Goal: Task Accomplishment & Management: Use online tool/utility

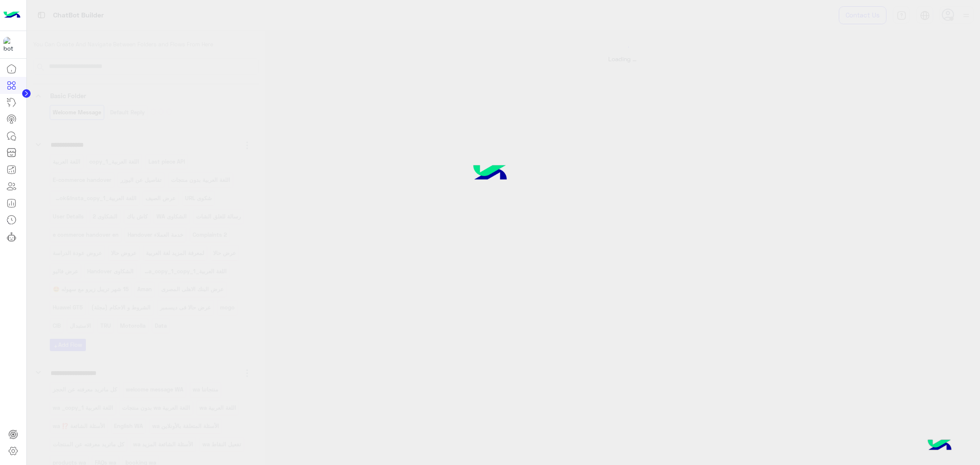
select select "*"
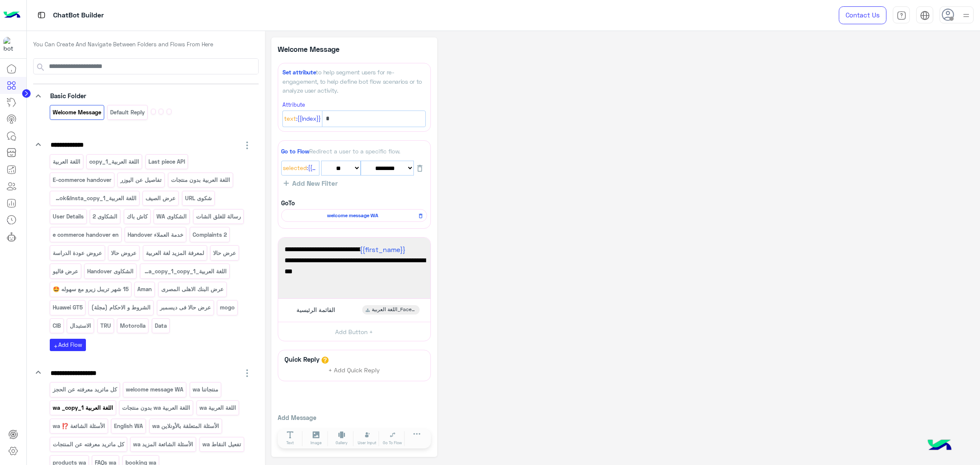
click at [87, 413] on p "اللغة العربية wa _copy_1" at bounding box center [83, 408] width 62 height 10
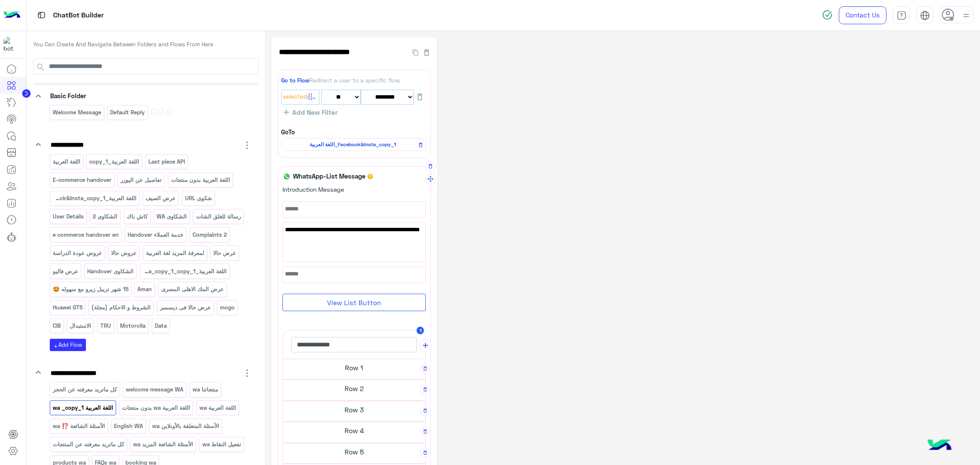
click at [366, 391] on h5 "Row 2" at bounding box center [354, 388] width 143 height 17
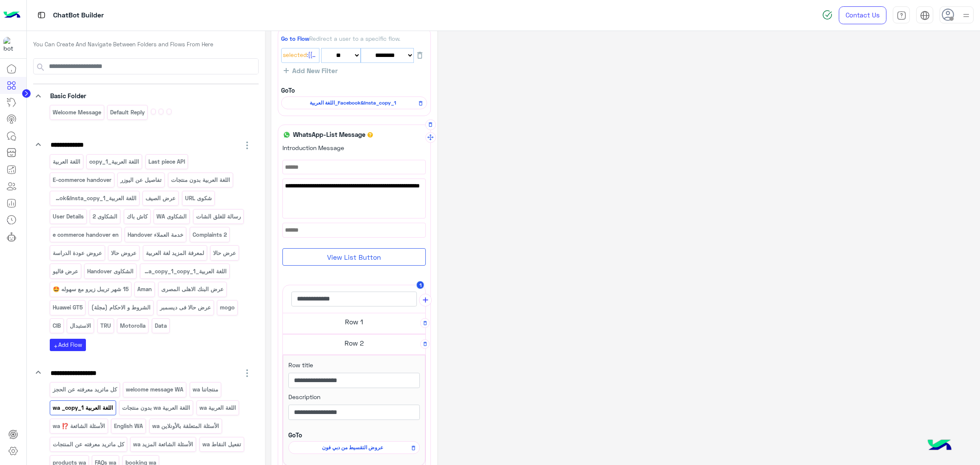
scroll to position [64, 0]
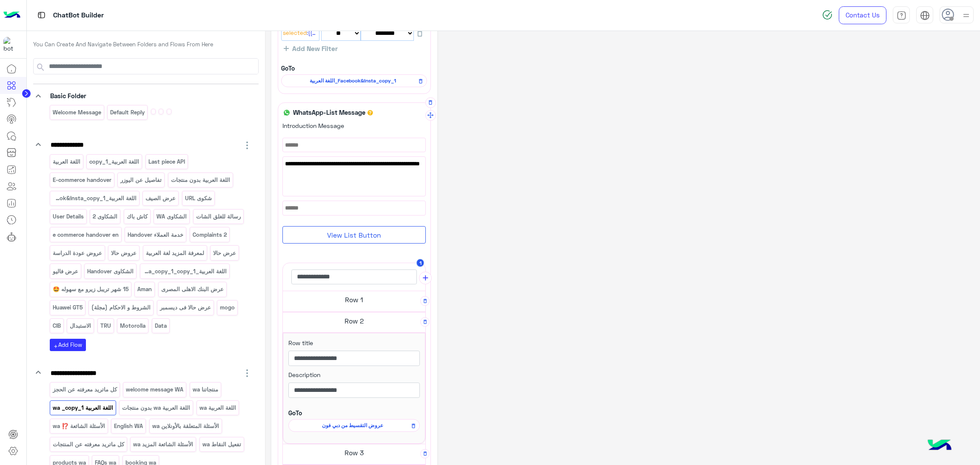
click at [360, 431] on div "عروض التقسيط من دبي فون" at bounding box center [353, 425] width 131 height 13
click at [353, 431] on div "عروض التقسيط من دبي فون" at bounding box center [353, 425] width 131 height 13
click at [358, 431] on div "عروض التقسيط من دبي فون" at bounding box center [353, 425] width 131 height 13
click at [360, 428] on span "عروض التقسيط من دبي فون" at bounding box center [352, 426] width 119 height 8
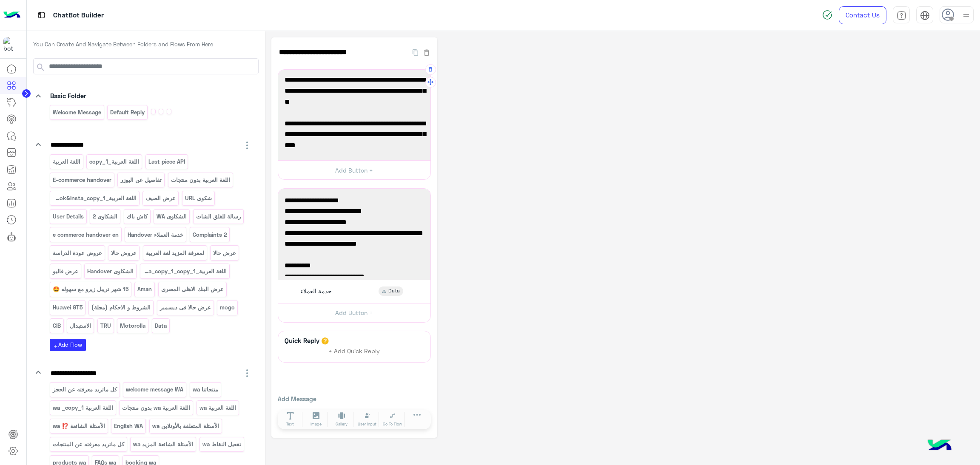
scroll to position [186, 0]
click at [827, 16] on img at bounding box center [827, 15] width 10 height 10
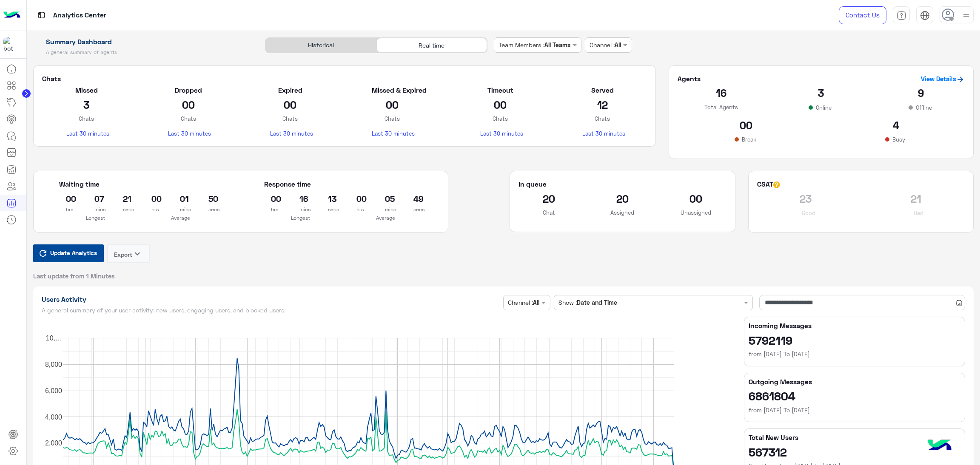
click at [48, 258] on span "Update Analytics" at bounding box center [73, 252] width 51 height 11
